Goal: Task Accomplishment & Management: Use online tool/utility

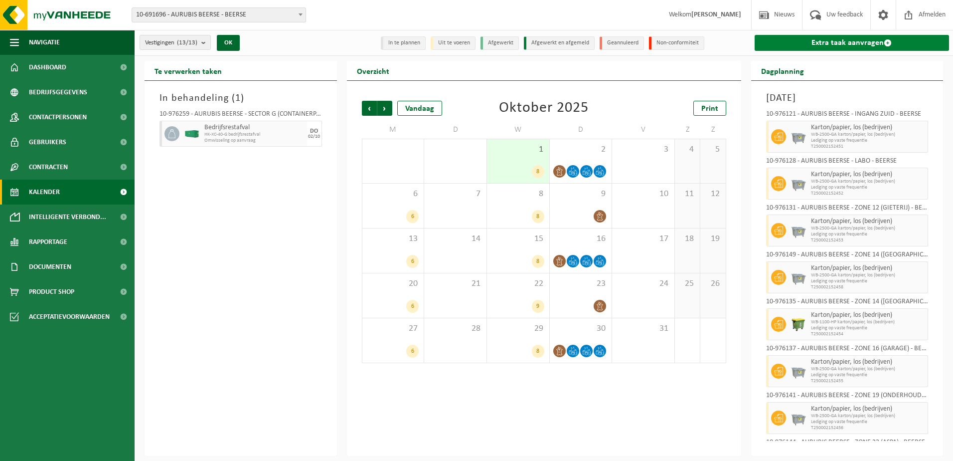
click at [855, 45] on link "Extra taak aanvragen" at bounding box center [852, 43] width 195 height 16
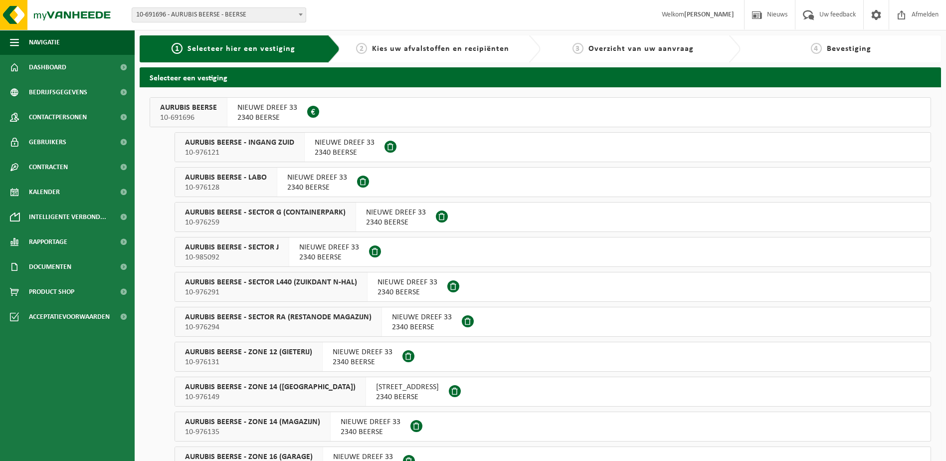
click at [397, 222] on span "2340 BEERSE" at bounding box center [396, 222] width 60 height 10
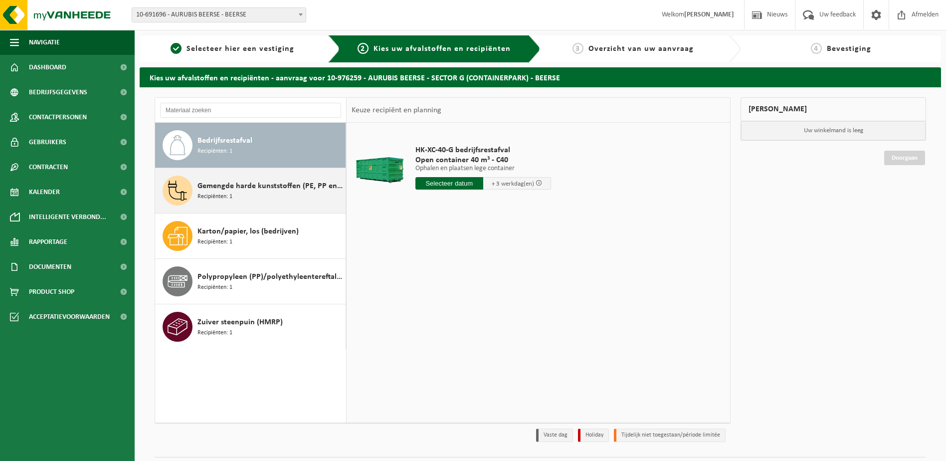
click at [272, 196] on div "Gemengde harde kunststoffen (PE, PP en PVC), recycleerbaar (industrieel) Recipi…" at bounding box center [270, 191] width 146 height 30
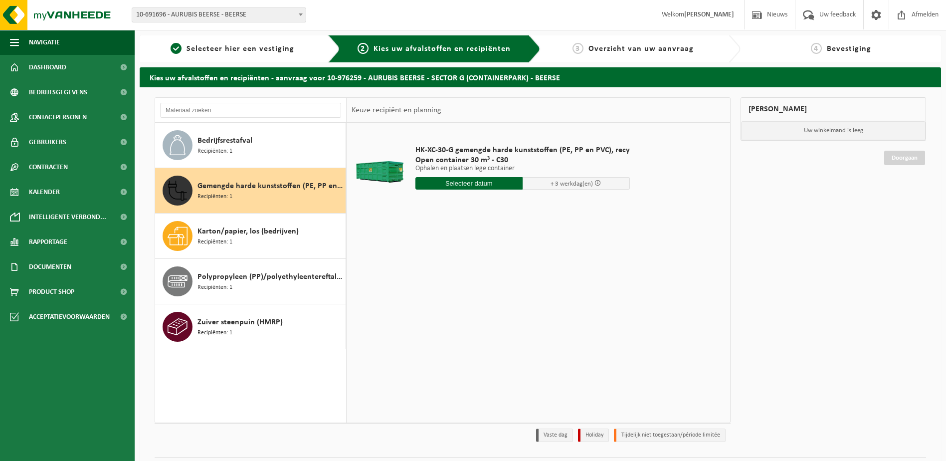
click at [451, 181] on input "text" at bounding box center [468, 183] width 107 height 12
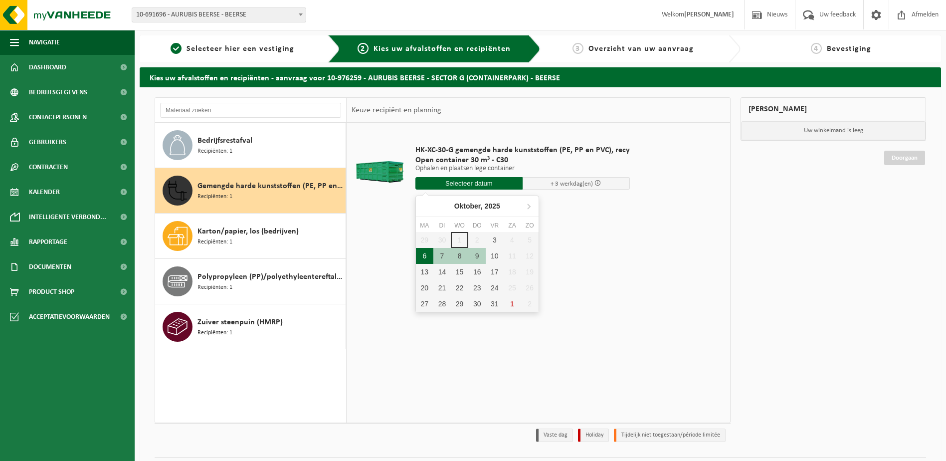
click at [423, 253] on div "6" at bounding box center [424, 256] width 17 height 16
type input "Van 2025-10-06"
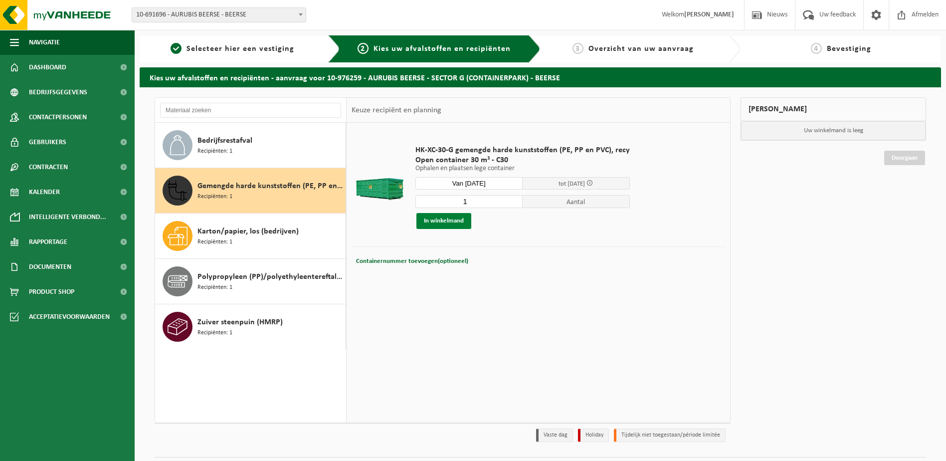
click at [441, 216] on button "In winkelmand" at bounding box center [443, 221] width 55 height 16
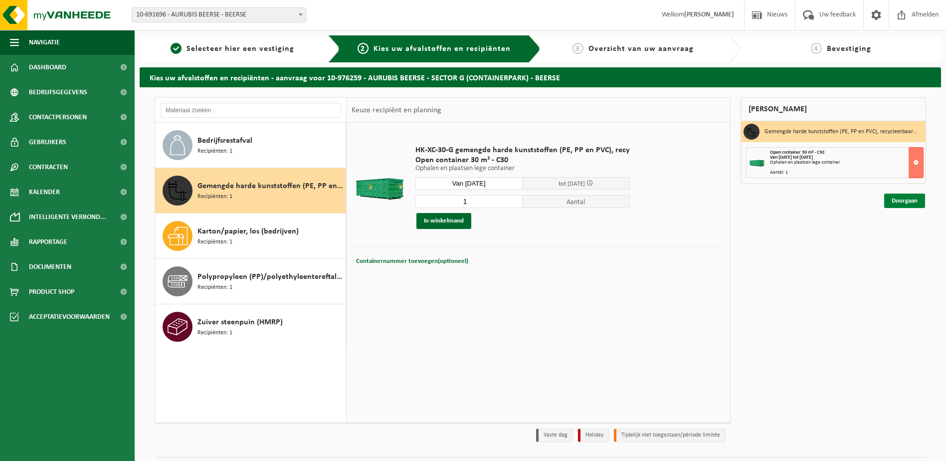
drag, startPoint x: 896, startPoint y: 201, endPoint x: 890, endPoint y: 202, distance: 5.6
click at [896, 201] on link "Doorgaan" at bounding box center [904, 200] width 41 height 14
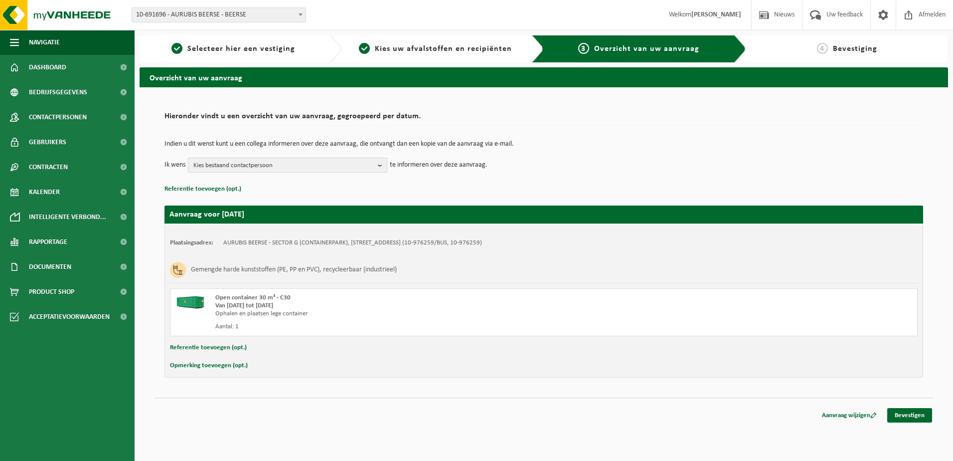
click at [380, 165] on b "button" at bounding box center [382, 165] width 9 height 14
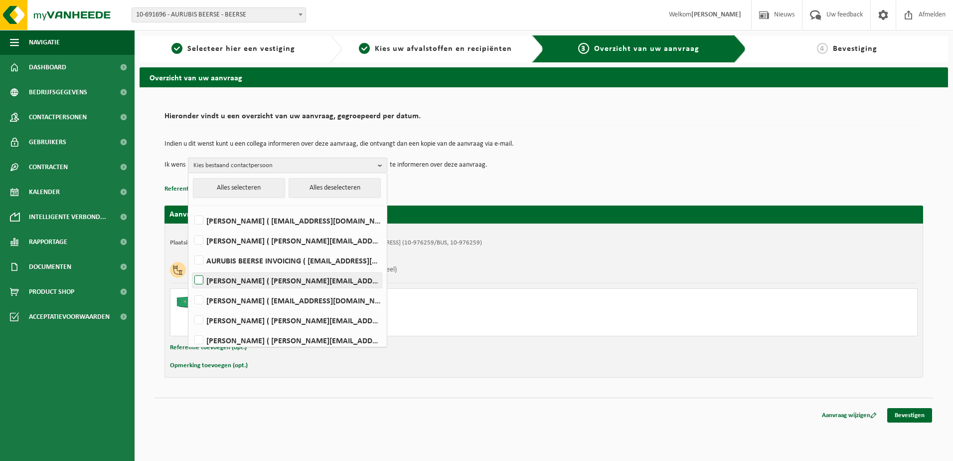
click at [202, 279] on label "Charlotte Jenard ( c.jenard@aurubis.com )" at bounding box center [286, 280] width 189 height 15
click at [191, 268] on input "Charlotte Jenard ( c.jenard@aurubis.com )" at bounding box center [190, 267] width 0 height 0
checkbox input "true"
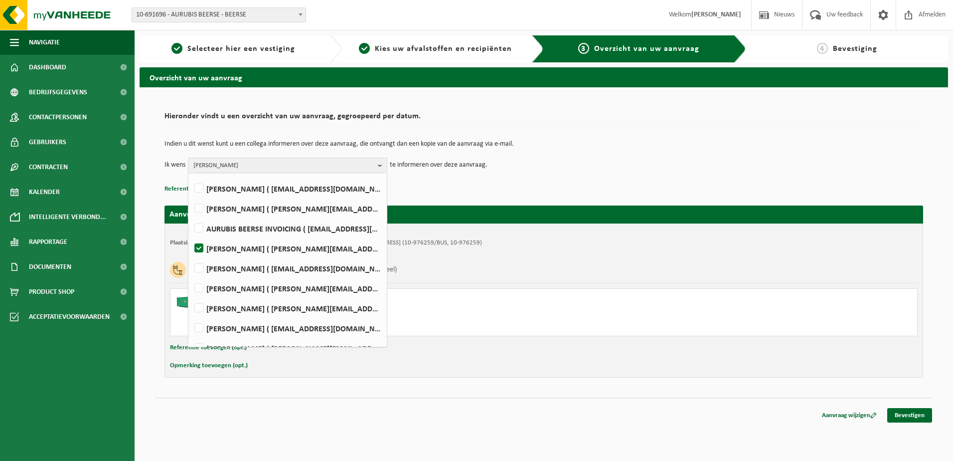
scroll to position [45, 0]
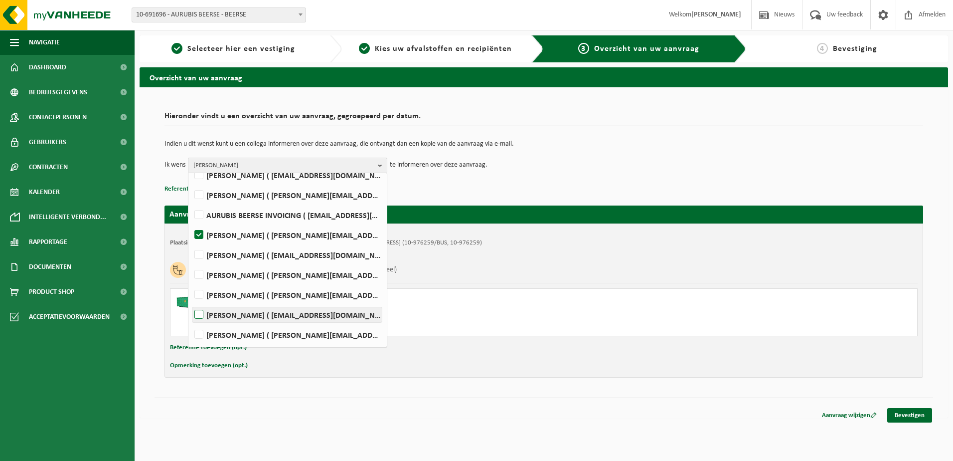
click at [200, 314] on label "Jonathan Van Tilborgh ( j.vantilborgh@aurubis.com )" at bounding box center [286, 314] width 189 height 15
click at [191, 302] on input "Jonathan Van Tilborgh ( j.vantilborgh@aurubis.com )" at bounding box center [190, 302] width 0 height 0
checkbox input "true"
click at [202, 335] on label "Johan Weyns ( j.weyns@aurubis.com )" at bounding box center [286, 334] width 189 height 15
click at [191, 322] on input "Johan Weyns ( j.weyns@aurubis.com )" at bounding box center [190, 322] width 0 height 0
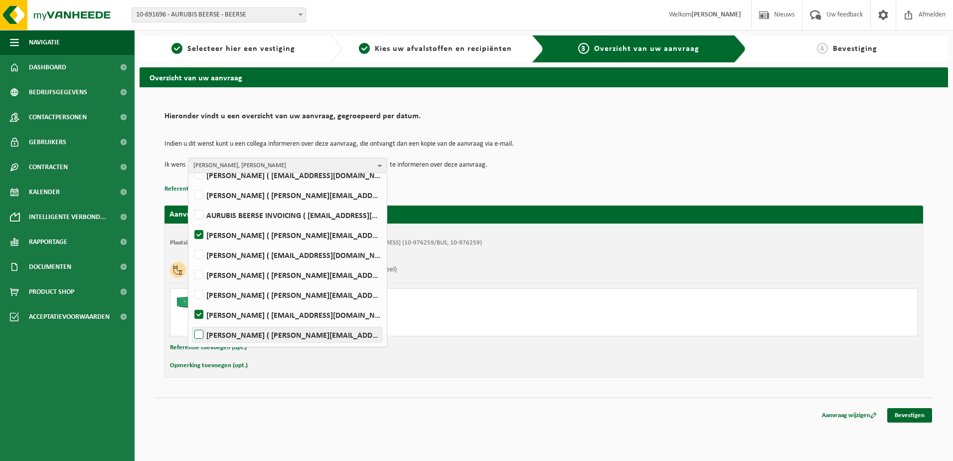
checkbox input "true"
click at [902, 415] on link "Bevestigen" at bounding box center [910, 415] width 45 height 14
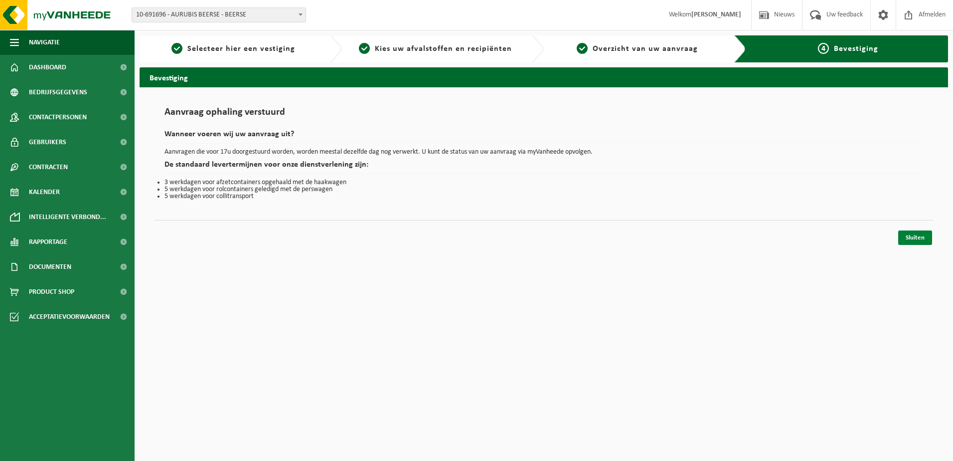
click at [914, 237] on link "Sluiten" at bounding box center [916, 237] width 34 height 14
